Goal: Check status: Check status

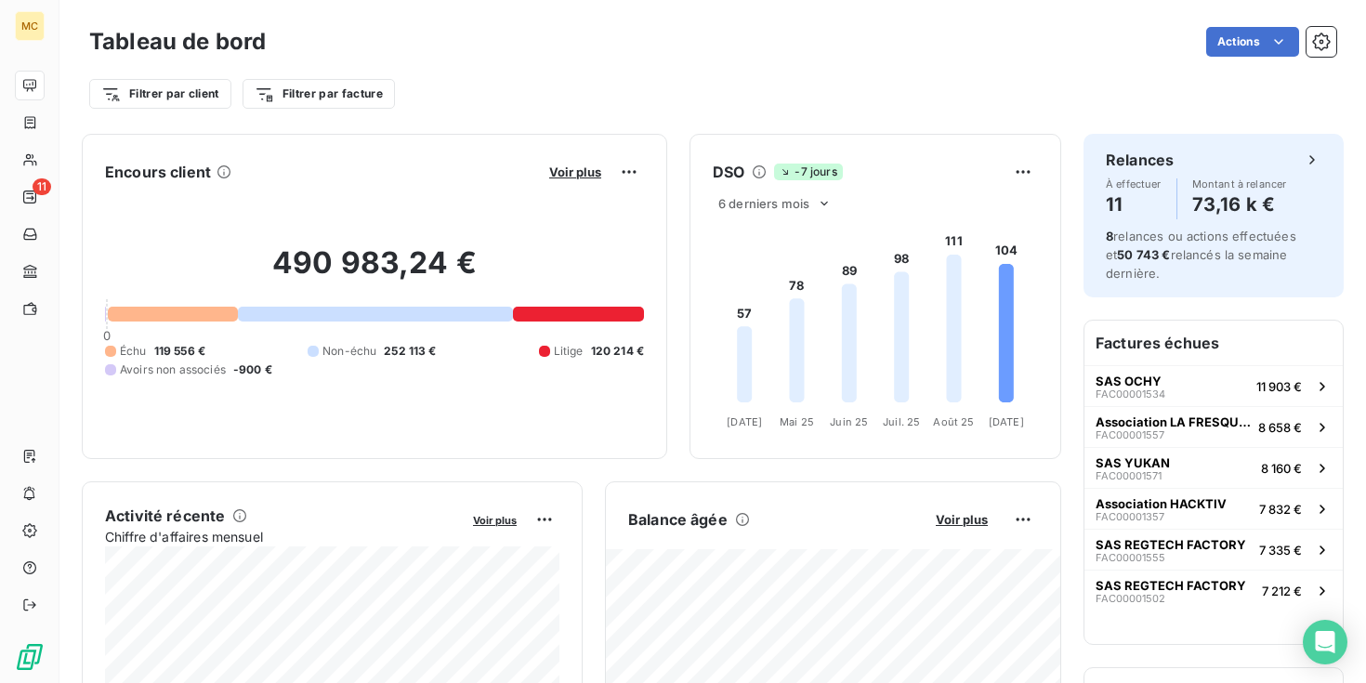
click at [221, 320] on div at bounding box center [173, 314] width 130 height 15
click at [213, 308] on div at bounding box center [173, 314] width 130 height 15
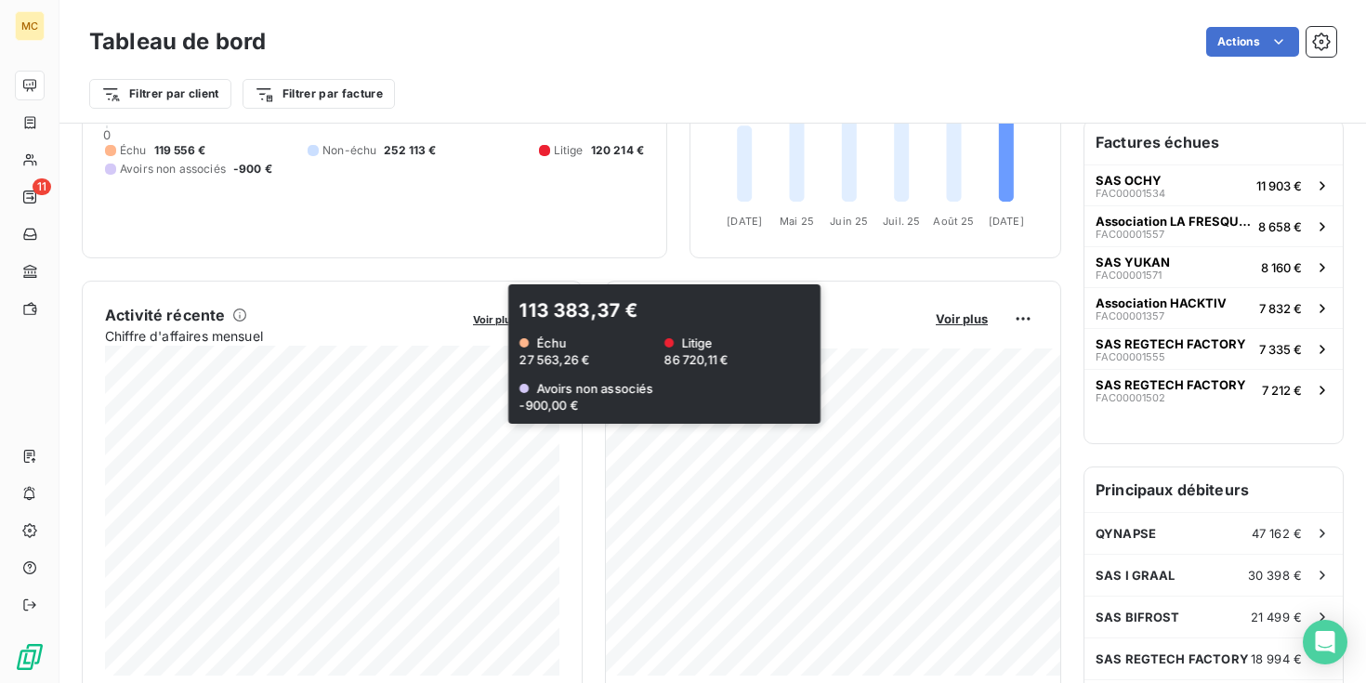
scroll to position [253, 0]
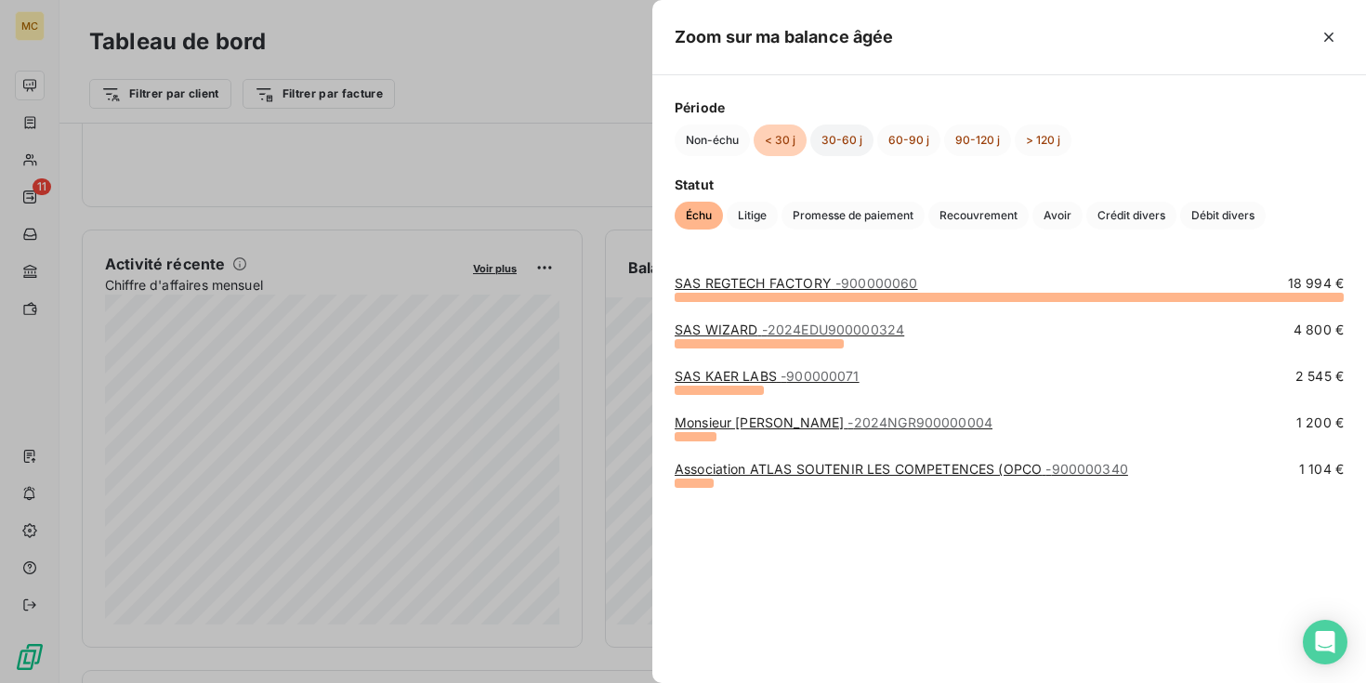
click at [845, 143] on button "30-60 j" at bounding box center [841, 140] width 63 height 32
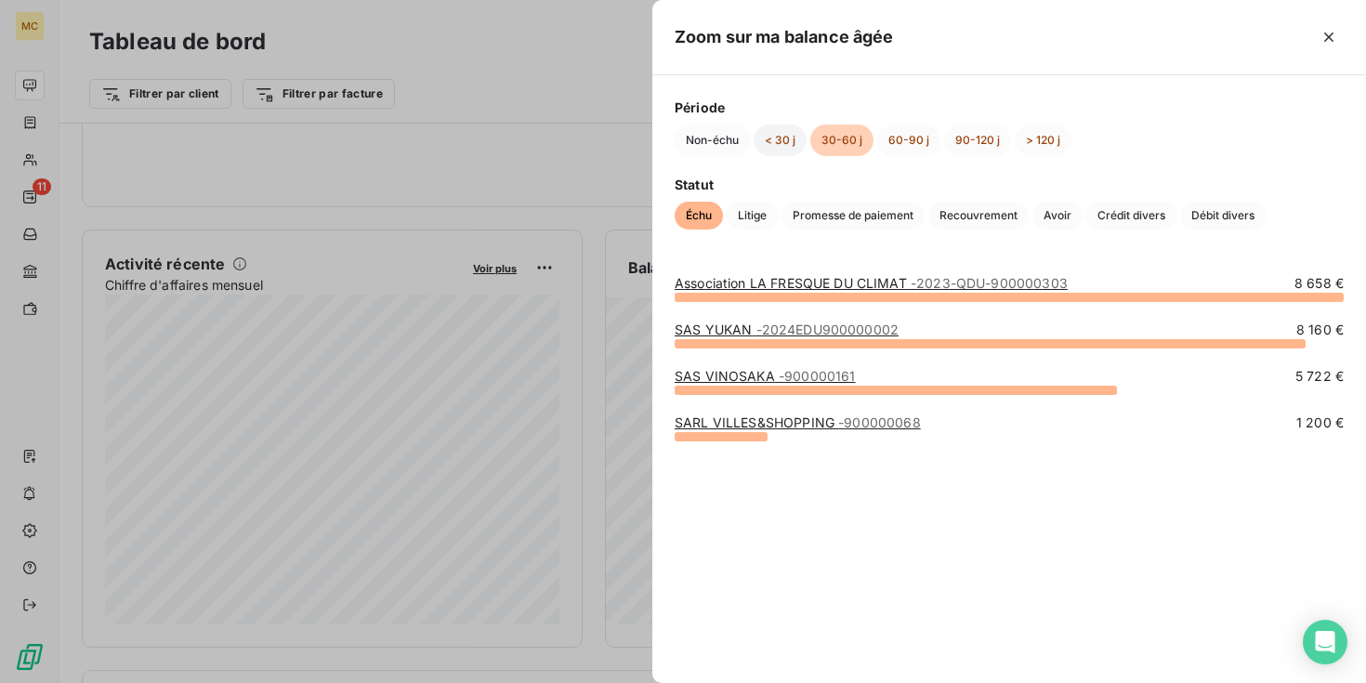
click at [767, 132] on button "< 30 j" at bounding box center [779, 140] width 53 height 32
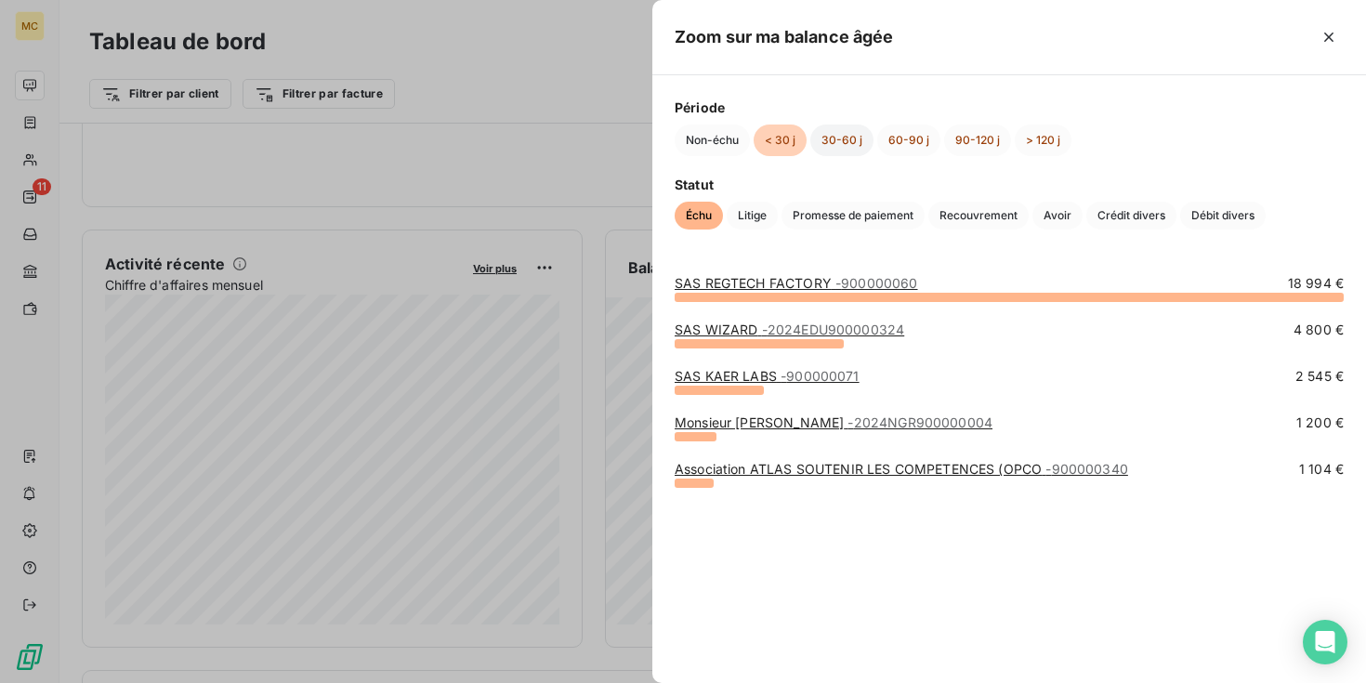
click at [841, 139] on button "30-60 j" at bounding box center [841, 140] width 63 height 32
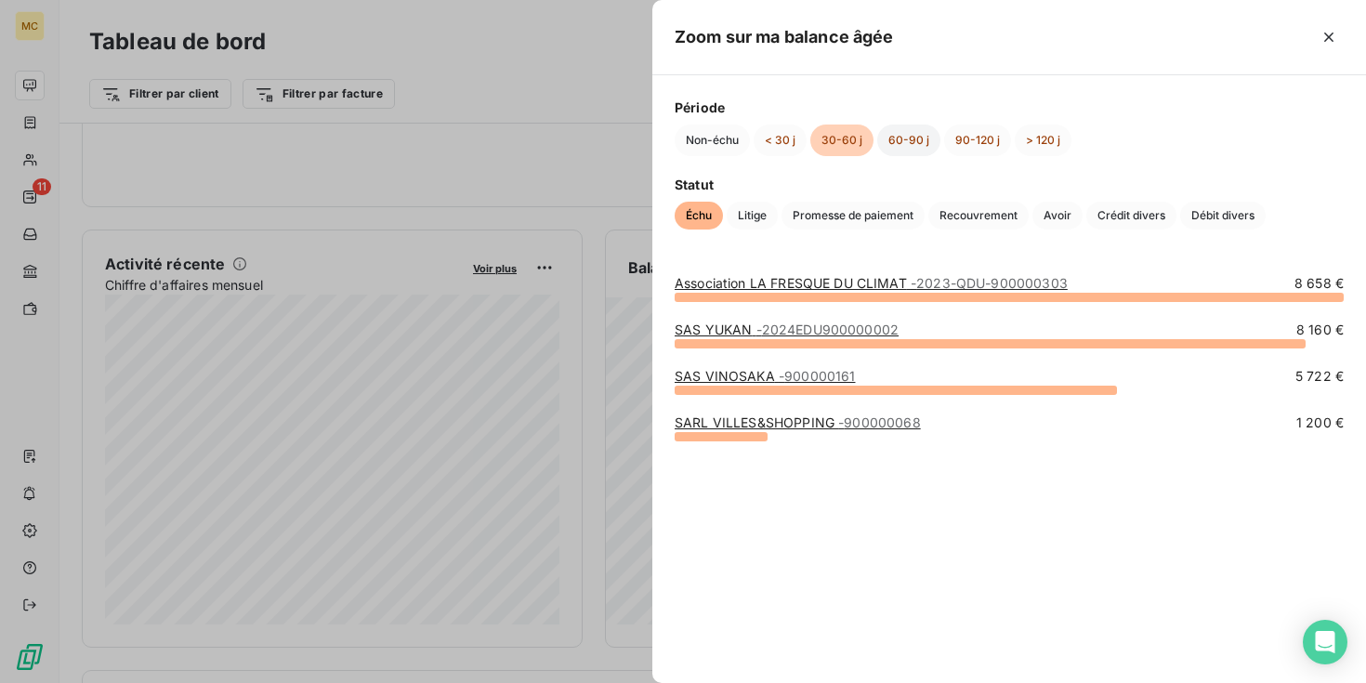
click at [905, 150] on button "60-90 j" at bounding box center [908, 140] width 63 height 32
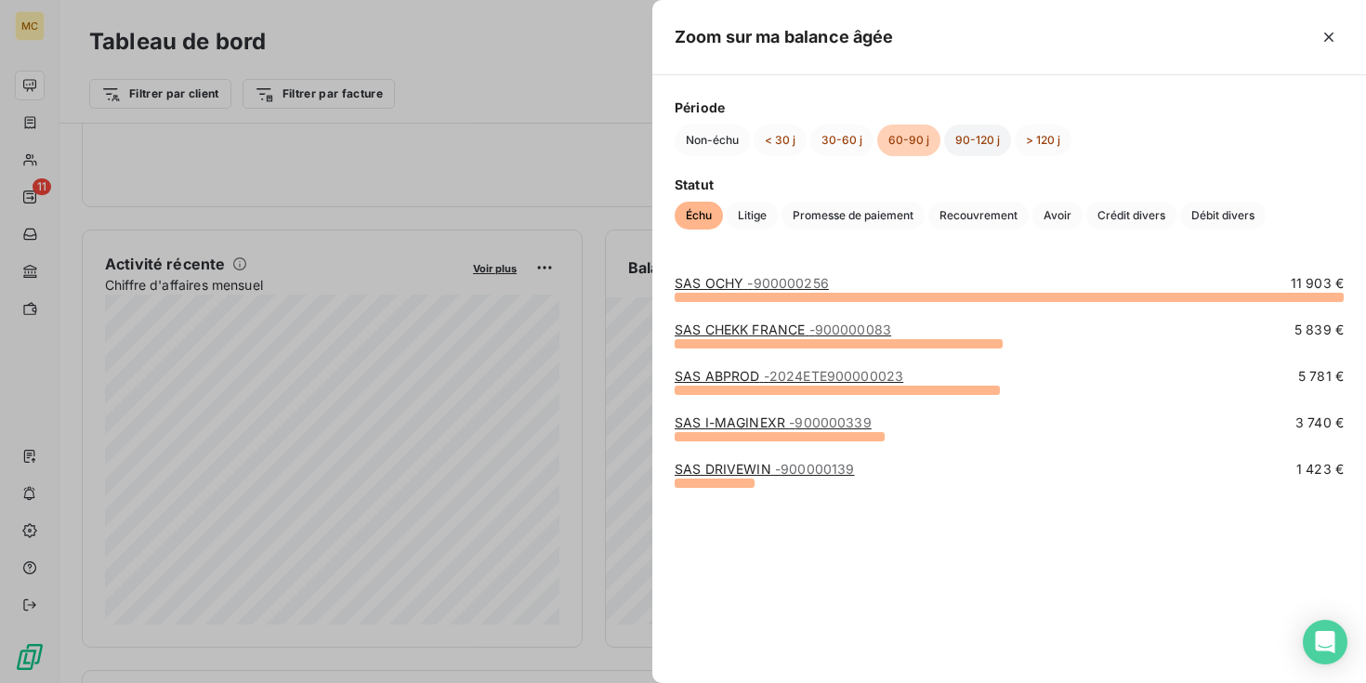
click at [968, 149] on button "90-120 j" at bounding box center [977, 140] width 67 height 32
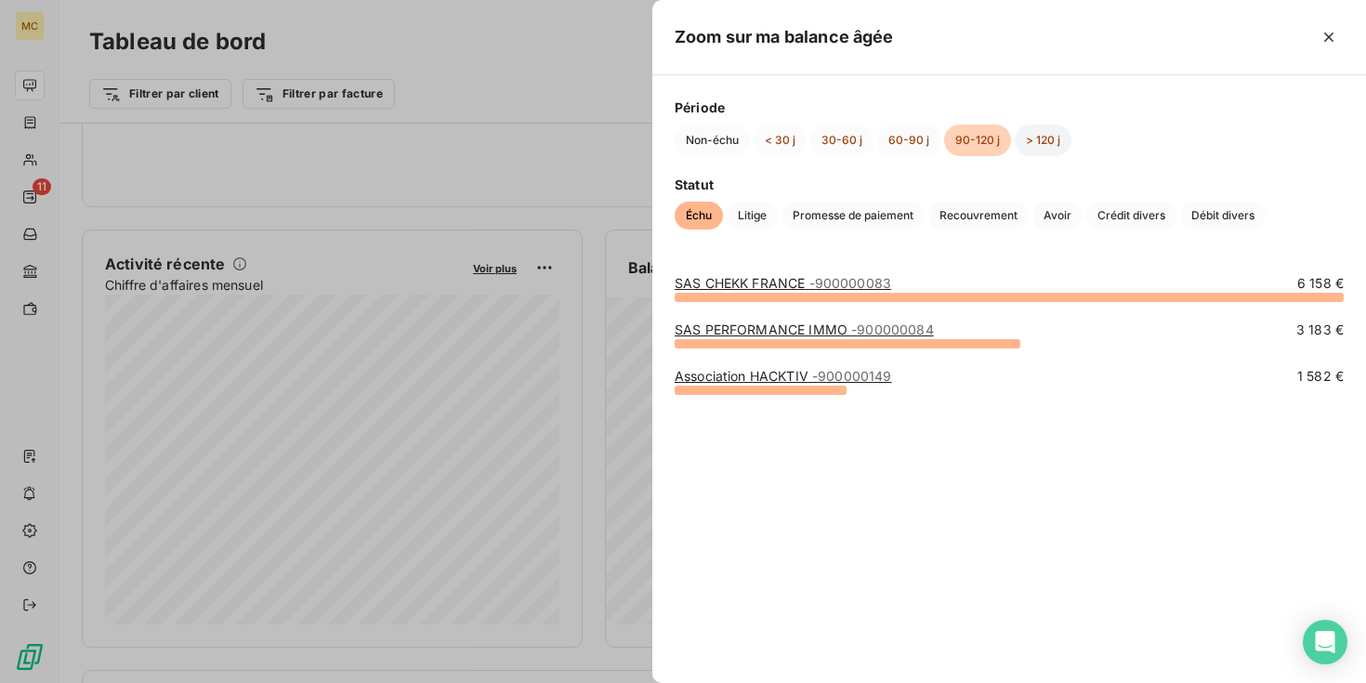
click at [1041, 143] on button "> 120 j" at bounding box center [1043, 140] width 57 height 32
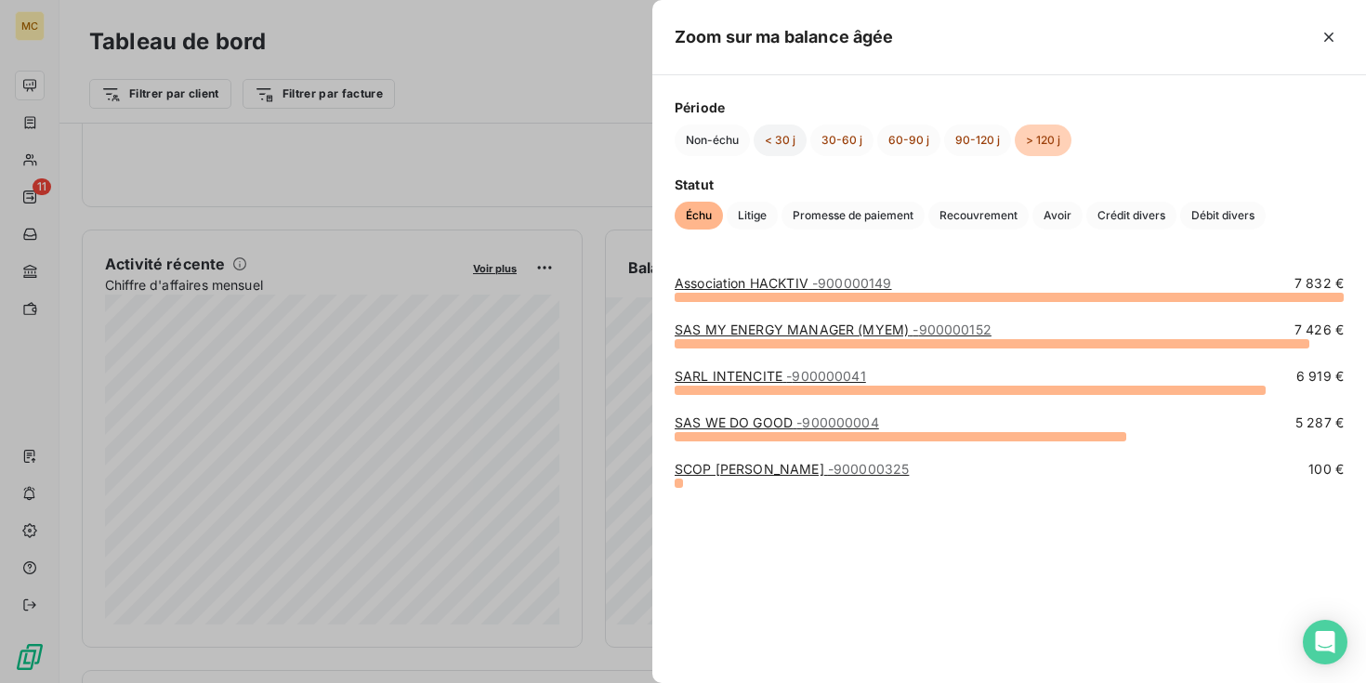
click at [772, 147] on button "< 30 j" at bounding box center [779, 140] width 53 height 32
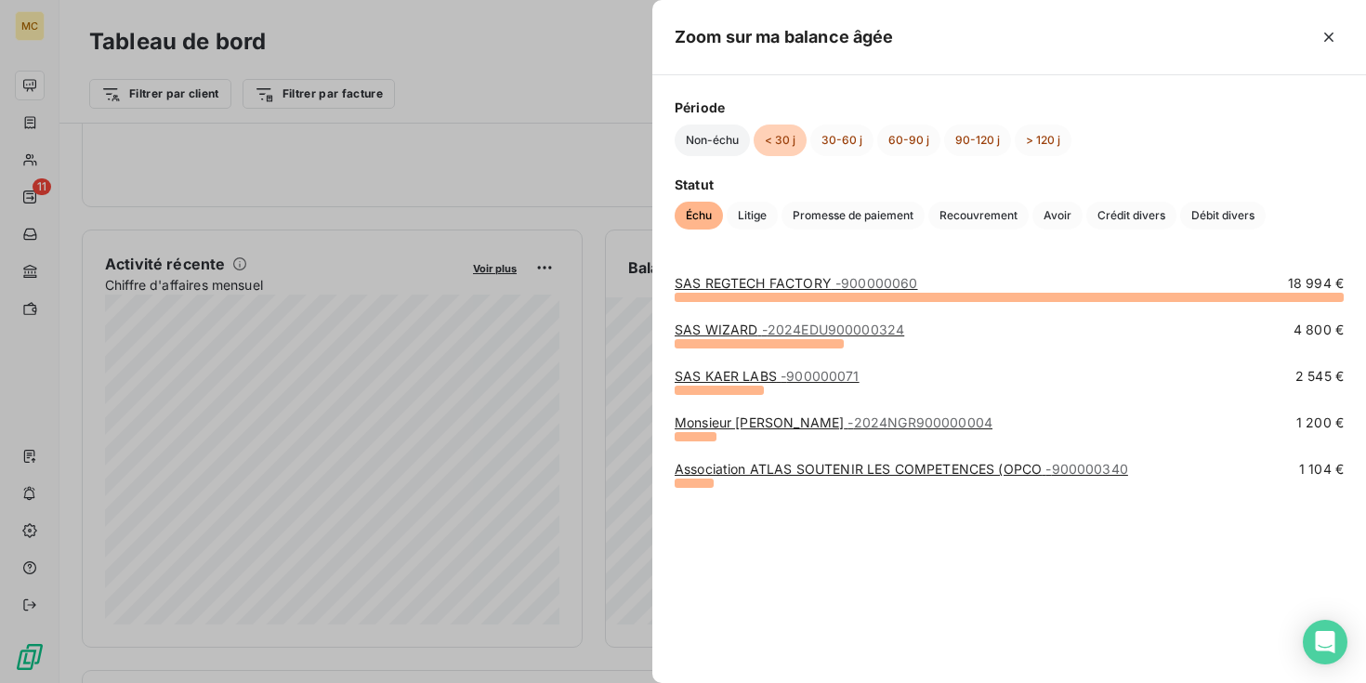
click at [705, 138] on button "Non-échu" at bounding box center [711, 140] width 75 height 32
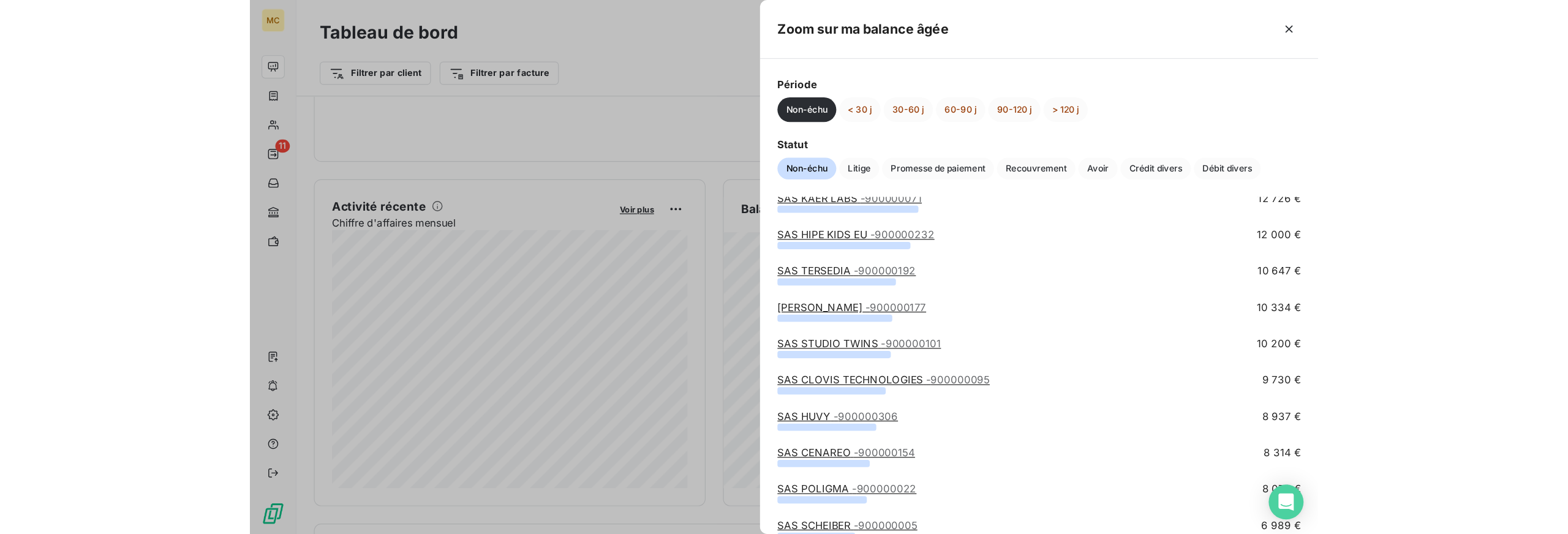
scroll to position [107, 0]
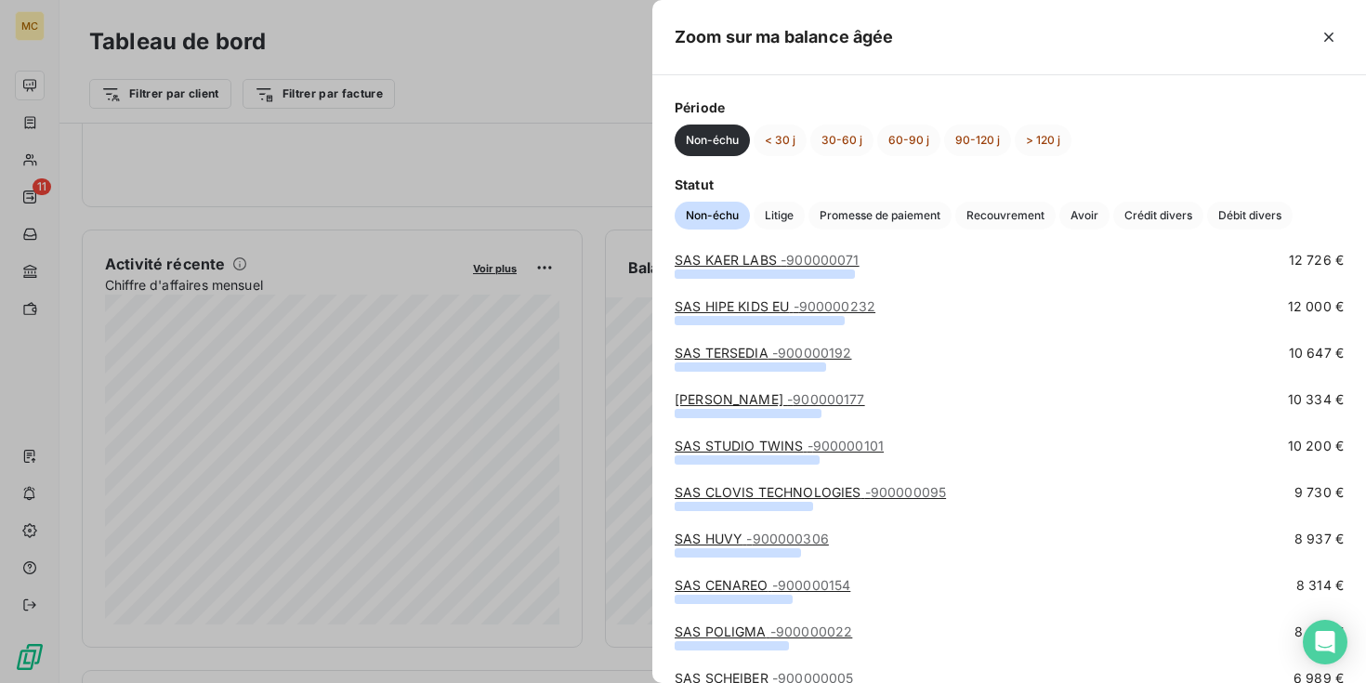
click at [738, 309] on link "SAS HIPE KIDS EU - 900000232" at bounding box center [774, 306] width 201 height 16
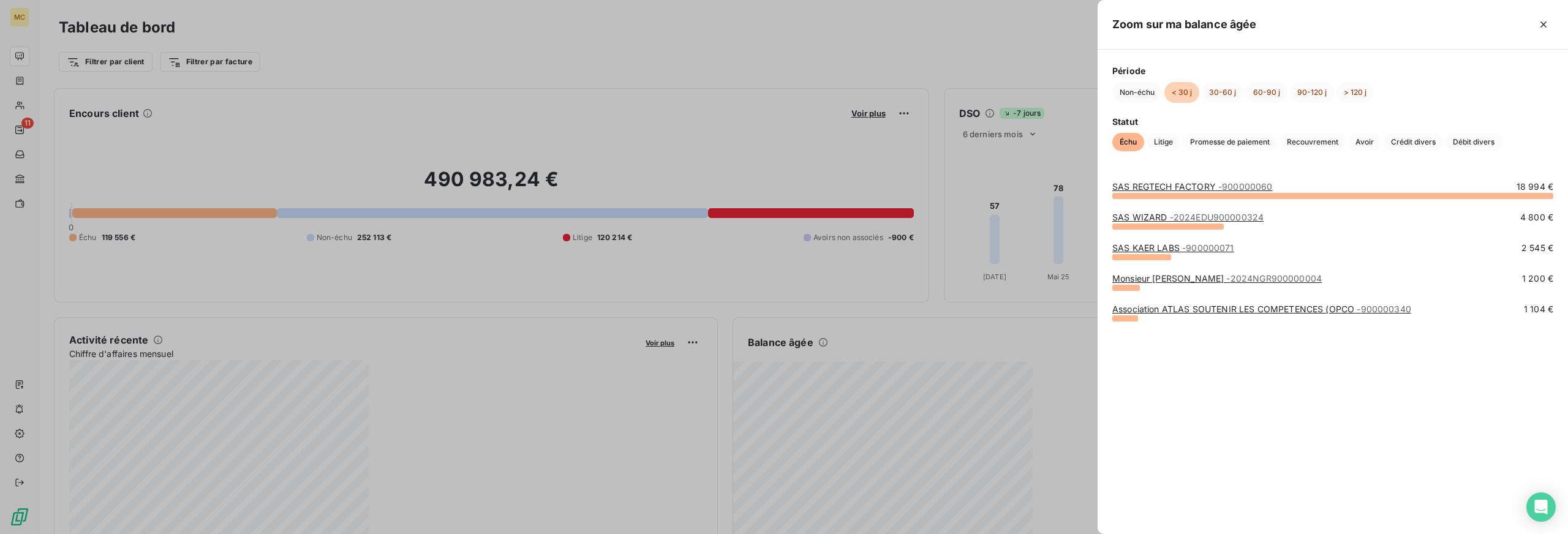
click at [814, 450] on div at bounding box center [784, 267] width 1568 height 534
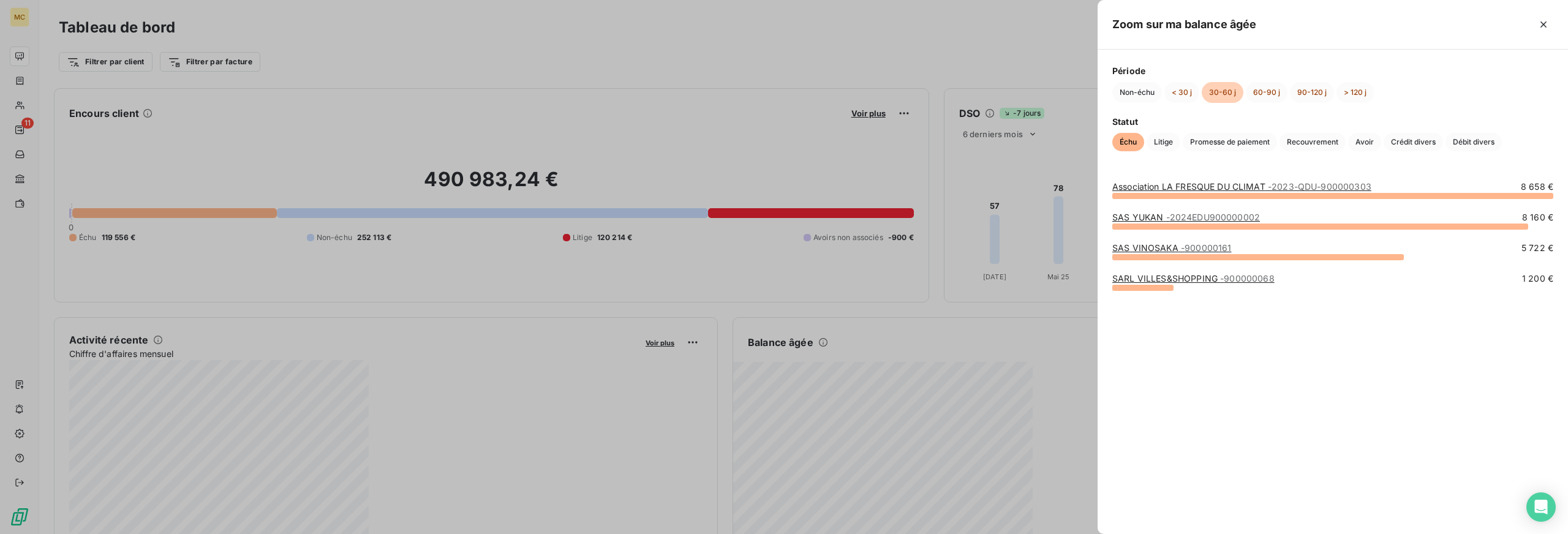
click at [820, 432] on div at bounding box center [784, 267] width 1568 height 534
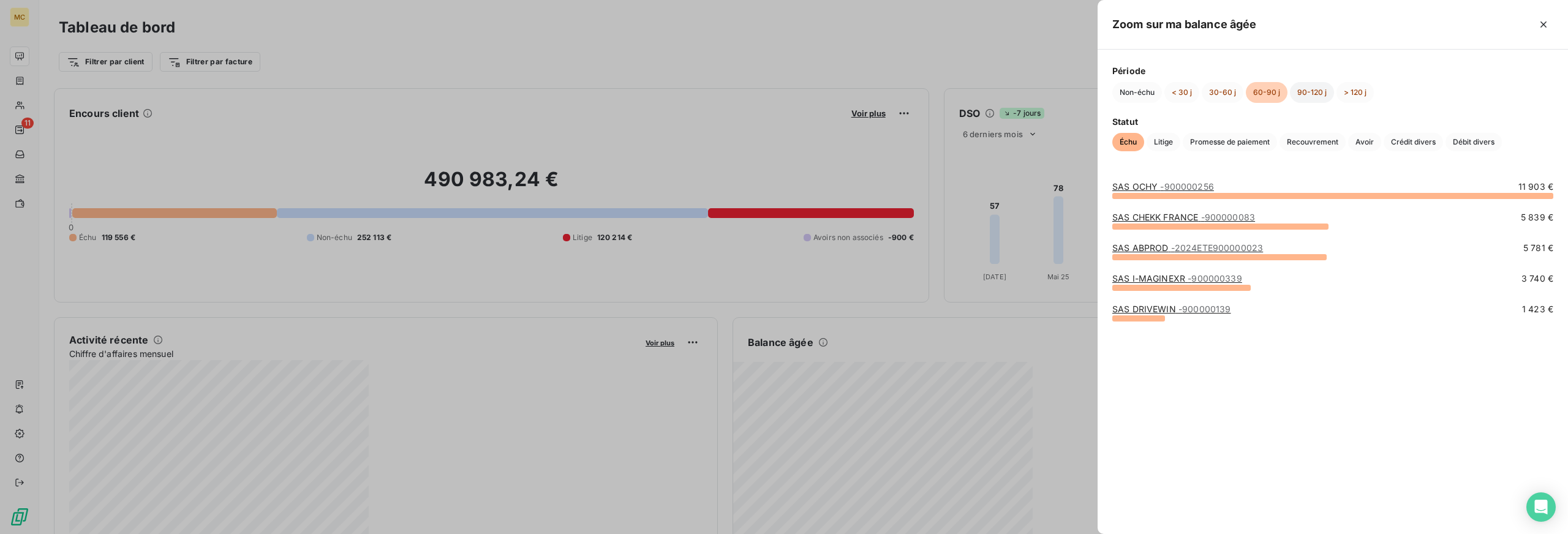
click at [900, 91] on button "90-120 j" at bounding box center [1312, 92] width 44 height 21
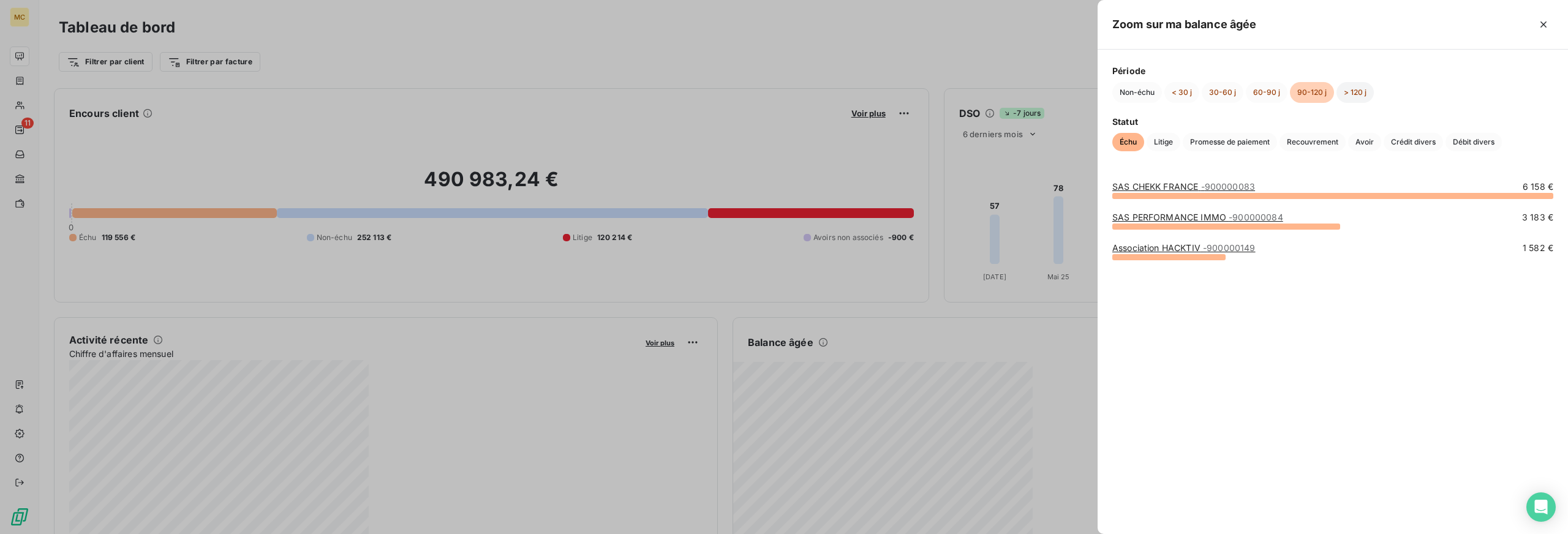
click at [900, 96] on button "> 120 j" at bounding box center [1355, 92] width 38 height 21
